Goal: Find specific page/section: Find specific page/section

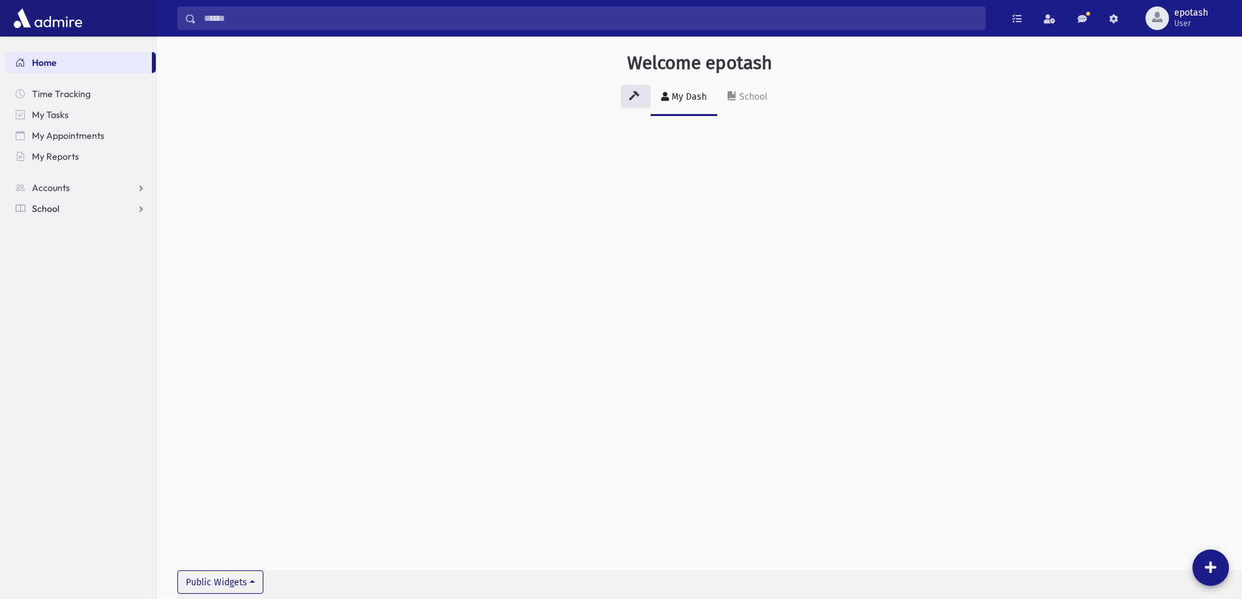
click at [140, 209] on link "School" at bounding box center [80, 208] width 151 height 21
click at [84, 230] on link "Students" at bounding box center [80, 229] width 151 height 21
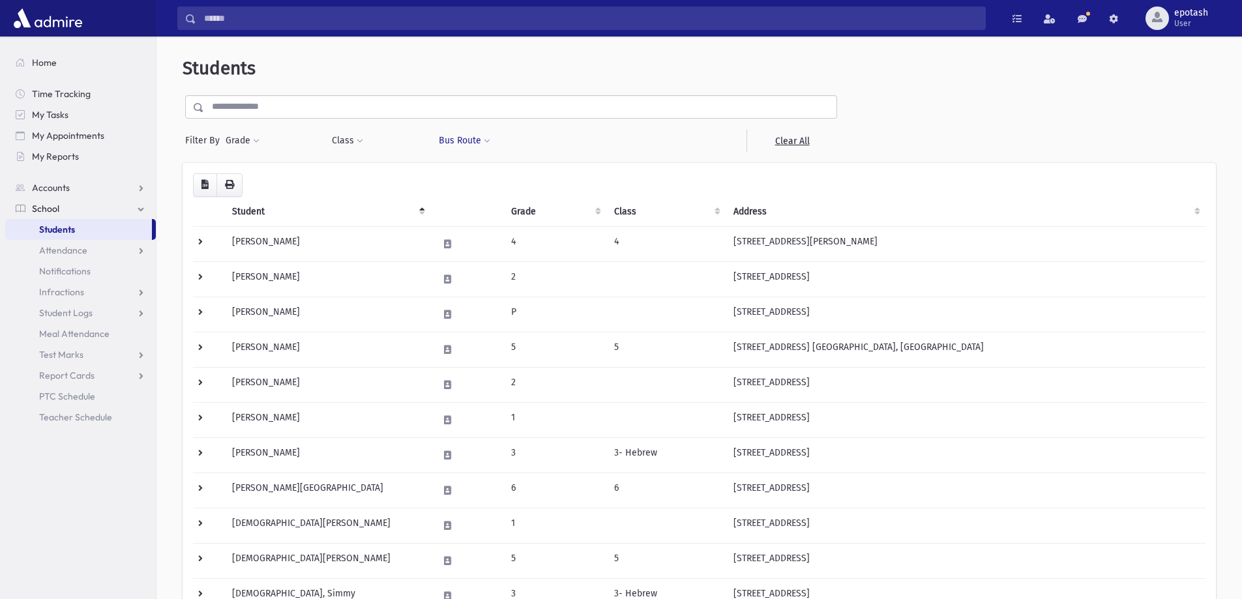
click at [460, 140] on button "Bus Route" at bounding box center [464, 140] width 53 height 23
click at [553, 139] on div at bounding box center [591, 140] width 106 height 23
click at [248, 138] on button "Grade" at bounding box center [242, 140] width 35 height 23
click at [271, 177] on ul at bounding box center [301, 178] width 136 height 20
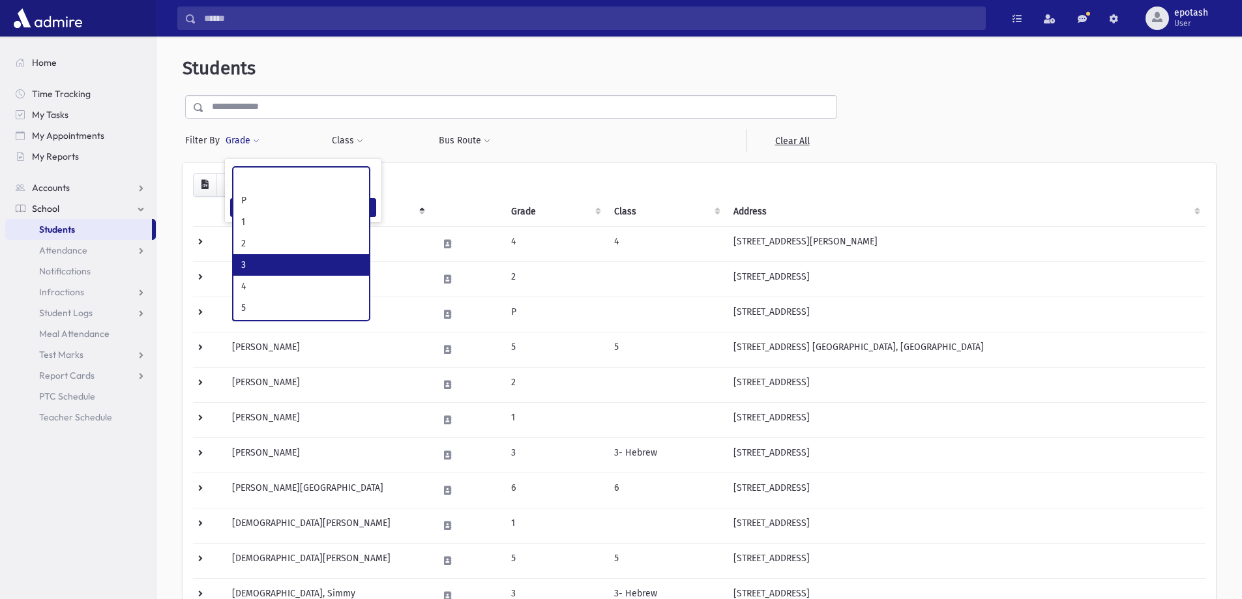
select select "*"
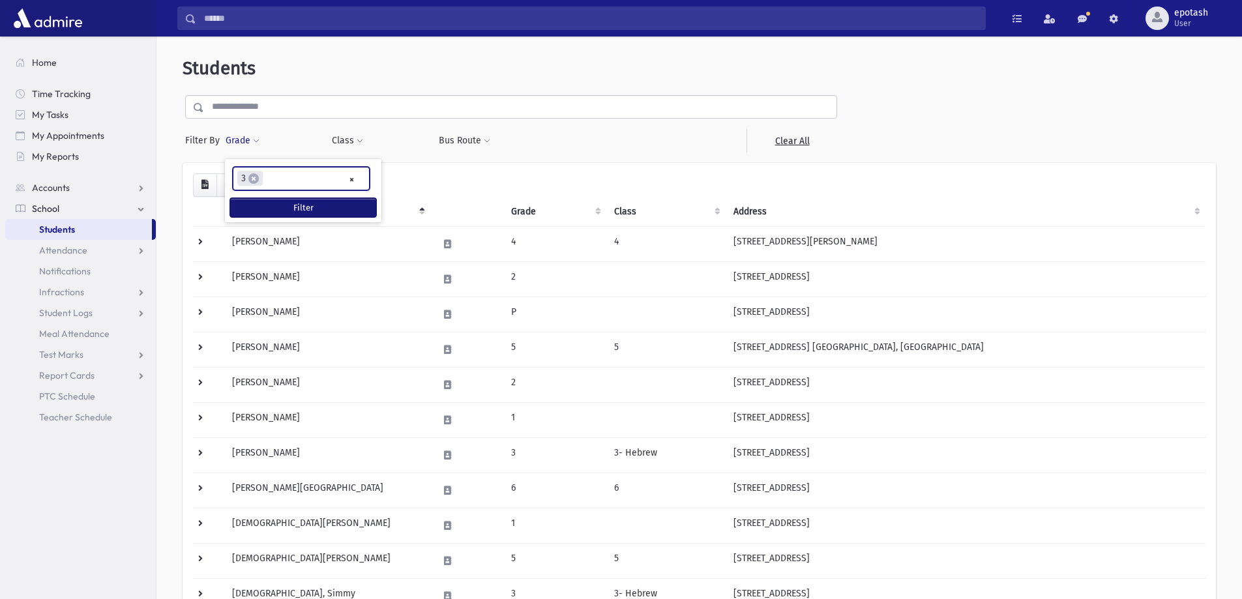
click at [323, 209] on button "Filter" at bounding box center [303, 207] width 146 height 19
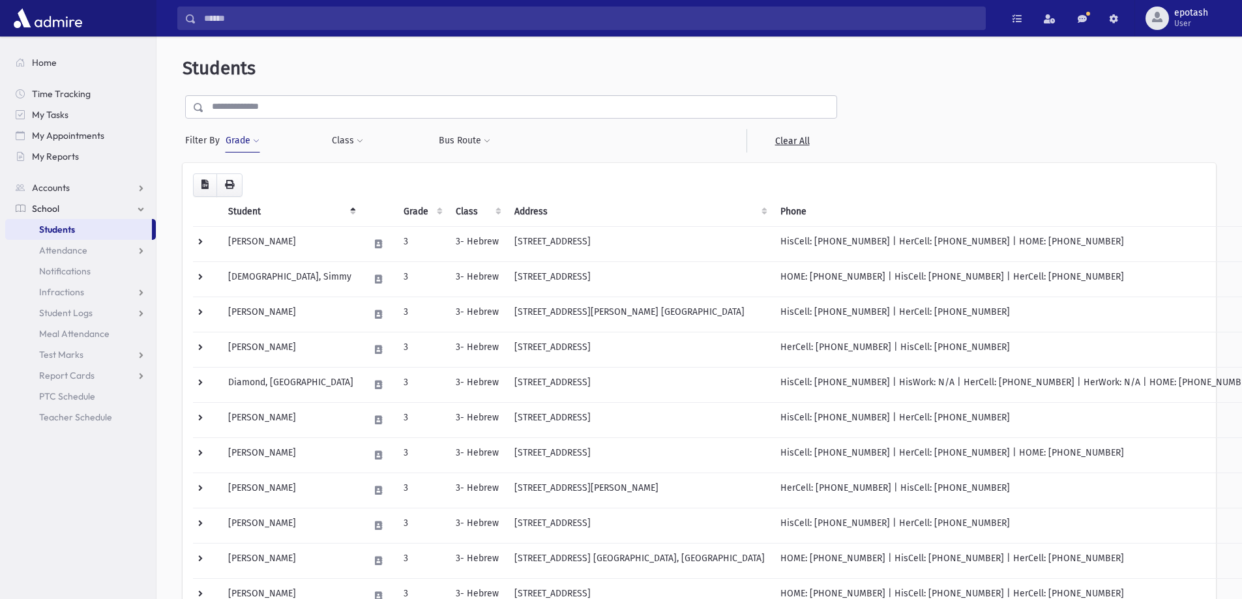
click at [482, 67] on header "Students" at bounding box center [700, 68] width 1034 height 22
click at [141, 209] on link "School" at bounding box center [80, 208] width 151 height 21
click at [124, 184] on link "Accounts" at bounding box center [80, 187] width 151 height 21
click at [138, 252] on link "School" at bounding box center [80, 250] width 151 height 21
click at [137, 209] on link "School" at bounding box center [80, 208] width 151 height 21
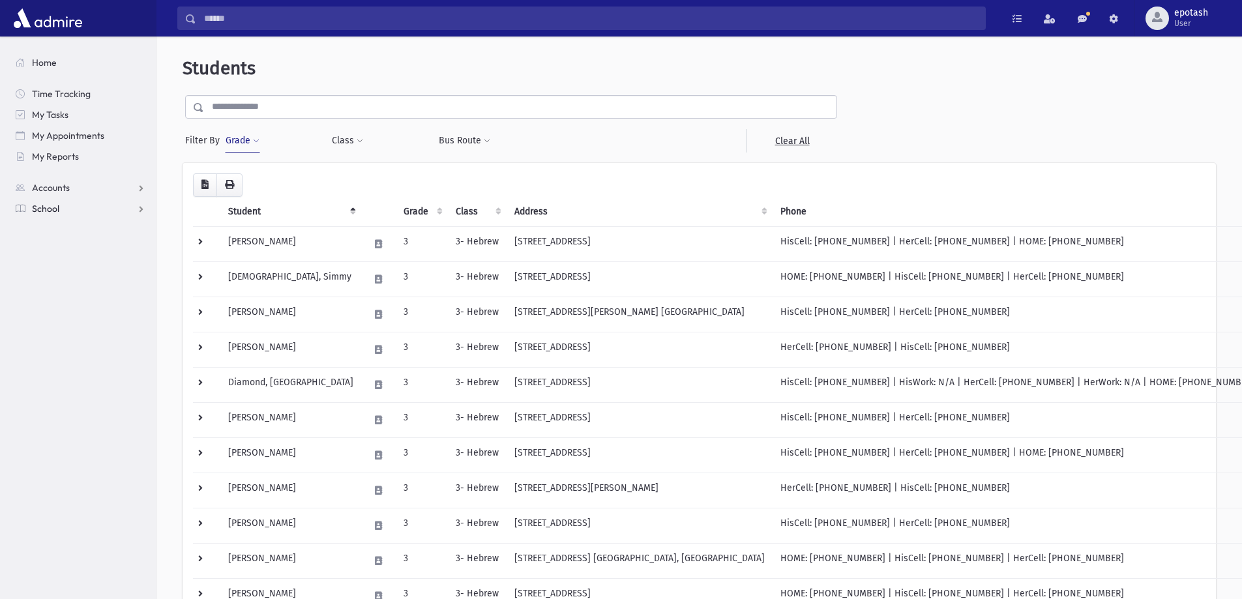
click at [137, 209] on link "School" at bounding box center [80, 208] width 151 height 21
click at [141, 186] on link "Accounts" at bounding box center [80, 187] width 151 height 21
click at [145, 208] on link "School" at bounding box center [80, 208] width 151 height 21
